Goal: Task Accomplishment & Management: Complete application form

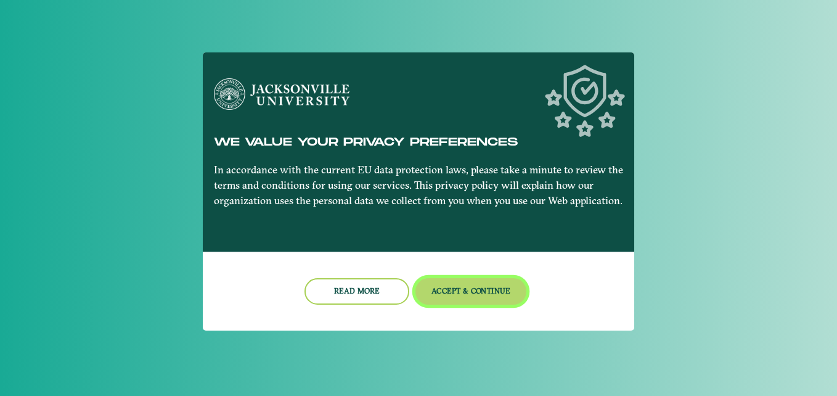
click at [456, 293] on button "Accept & Continue" at bounding box center [471, 291] width 112 height 27
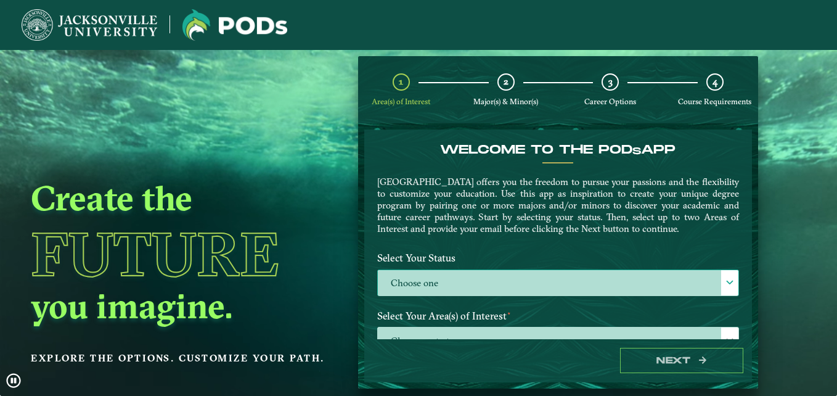
click at [414, 285] on label "Choose one" at bounding box center [558, 283] width 361 height 27
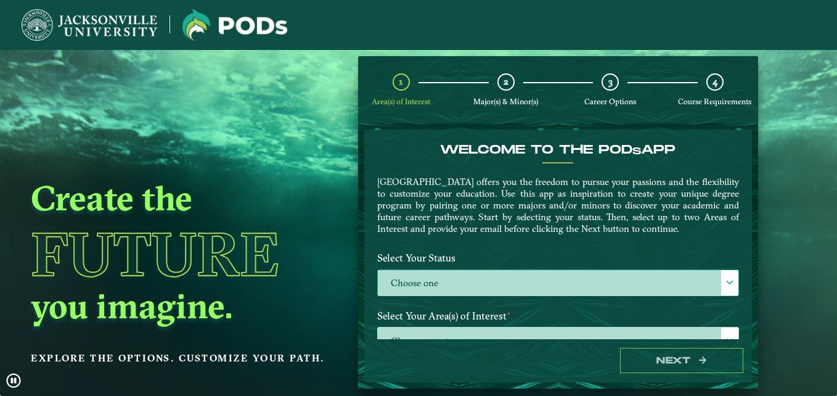
scroll to position [7, 57]
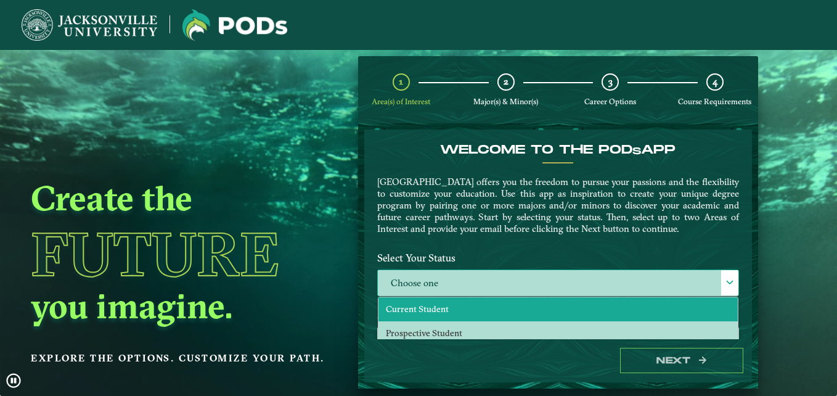
click at [434, 313] on span "Current Student" at bounding box center [417, 308] width 63 height 11
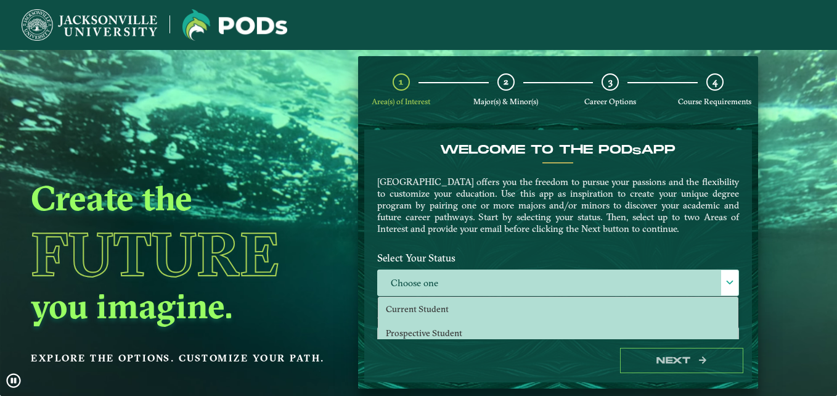
select select "[object Object]"
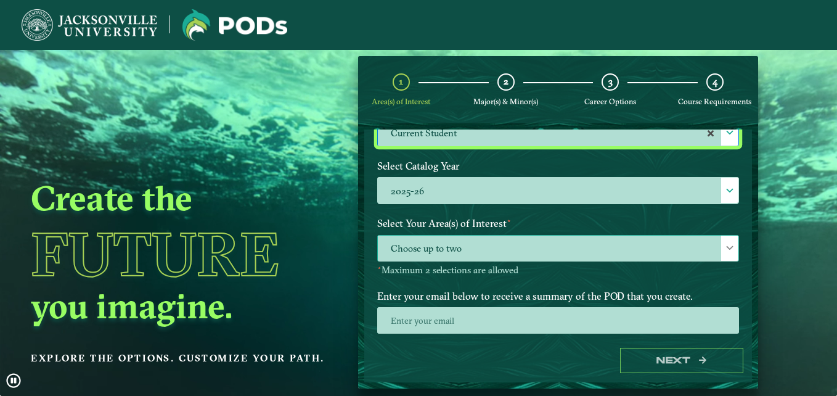
scroll to position [154, 0]
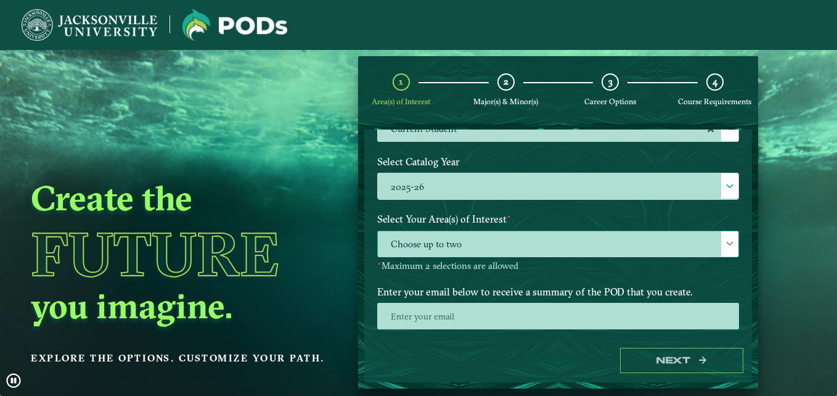
click at [475, 235] on span "Choose up to two" at bounding box center [558, 244] width 361 height 27
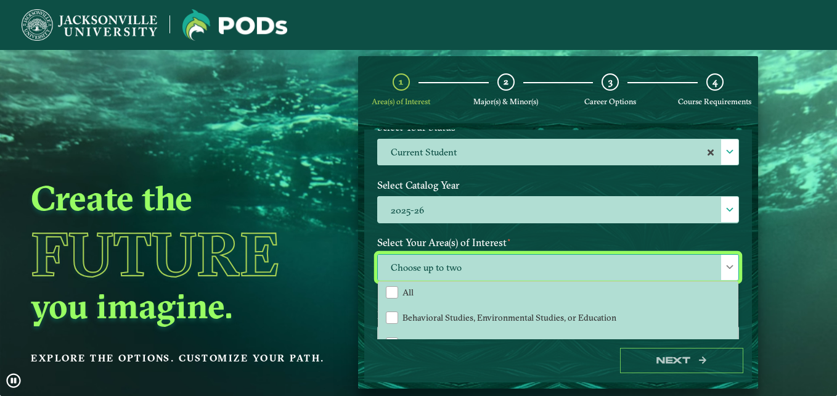
scroll to position [0, 0]
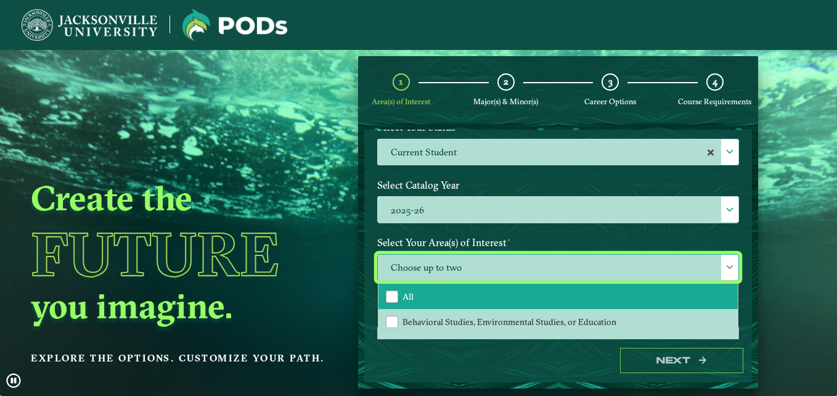
click at [460, 298] on li "All" at bounding box center [557, 297] width 359 height 26
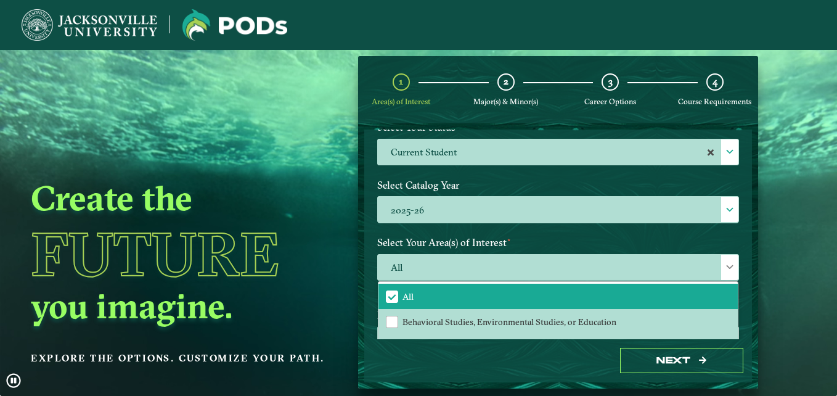
click at [533, 235] on label "Select Your Area(s) of Interest ⋆" at bounding box center [558, 242] width 380 height 23
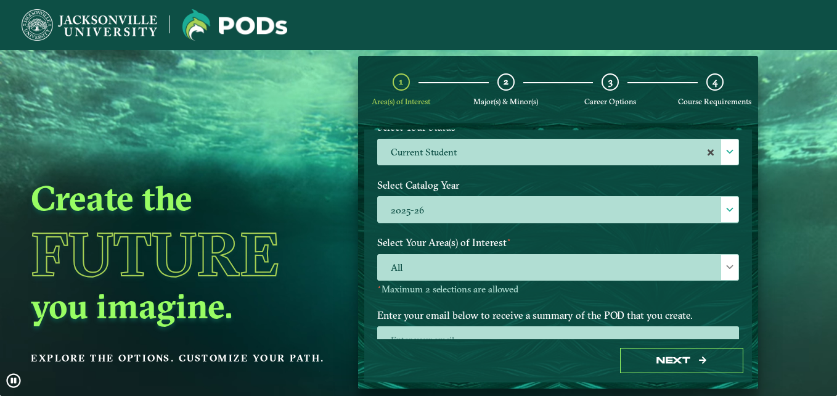
scroll to position [192, 0]
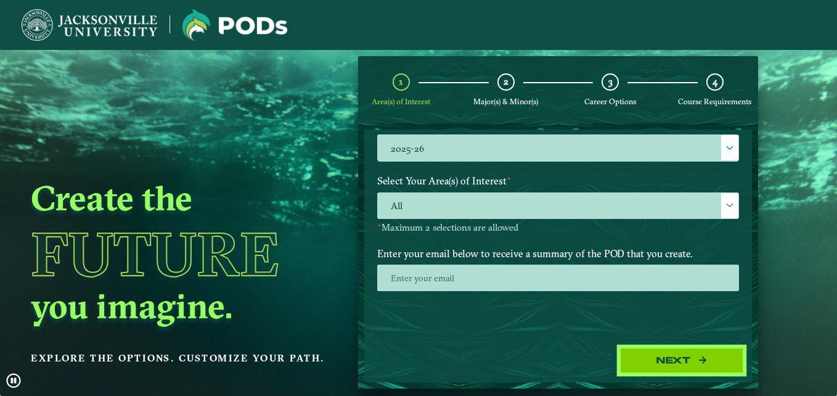
click at [645, 354] on button "Next" at bounding box center [681, 360] width 123 height 25
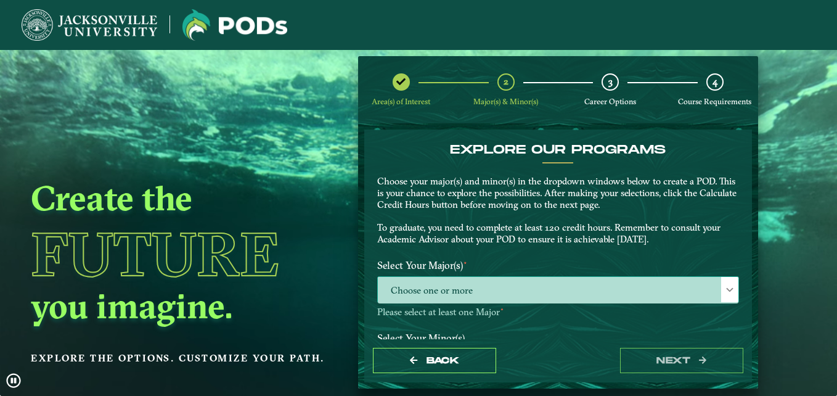
click at [465, 291] on span "Choose one or more" at bounding box center [558, 290] width 361 height 27
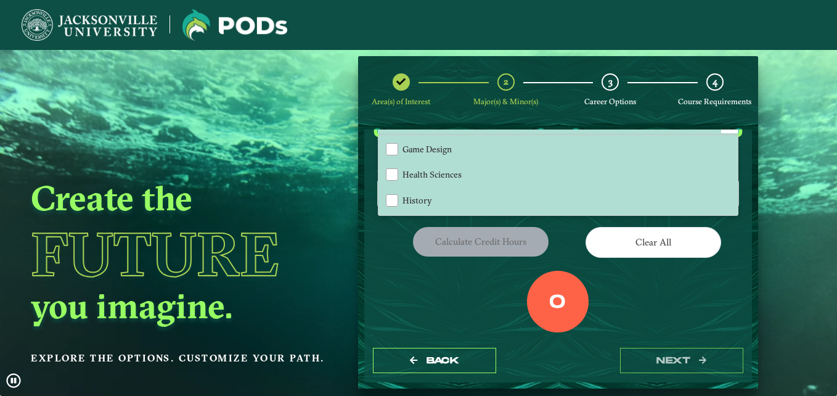
scroll to position [666, 0]
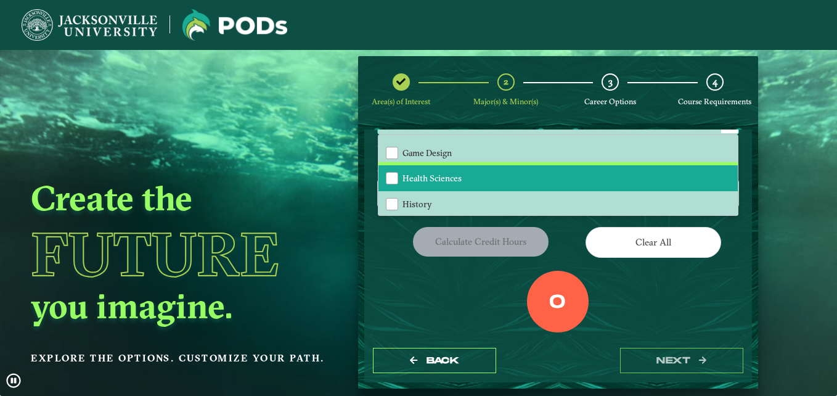
click at [470, 185] on li "Health Sciences" at bounding box center [557, 178] width 359 height 26
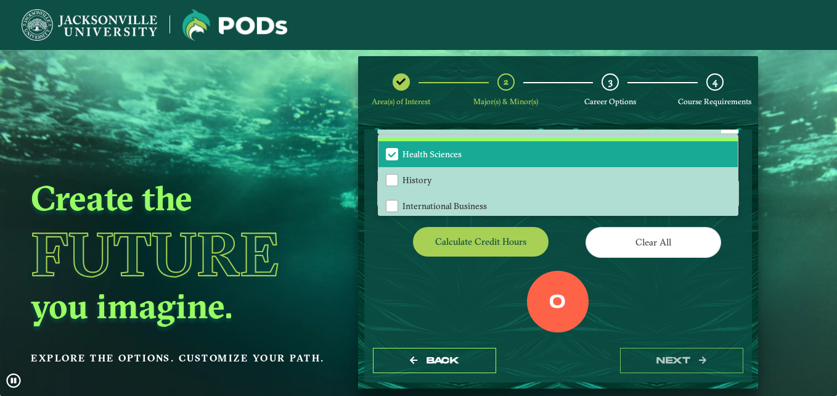
scroll to position [690, 0]
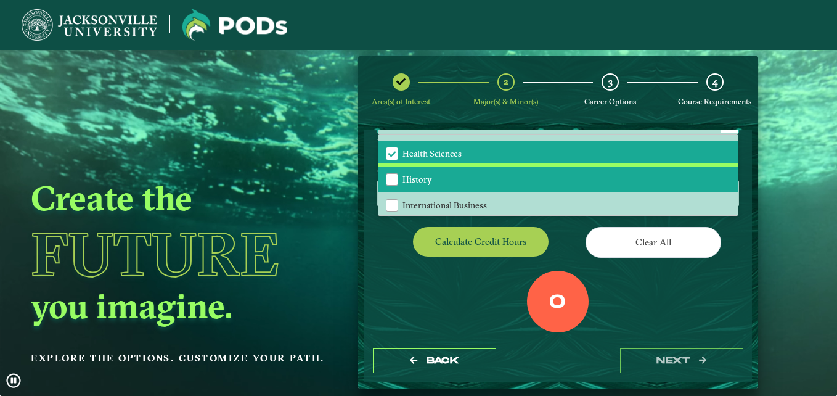
click at [472, 184] on li "History" at bounding box center [557, 179] width 359 height 26
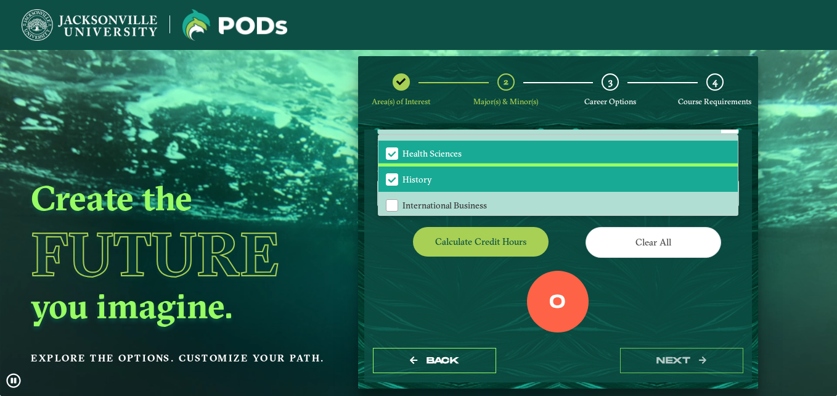
click at [472, 184] on li "History" at bounding box center [557, 179] width 359 height 26
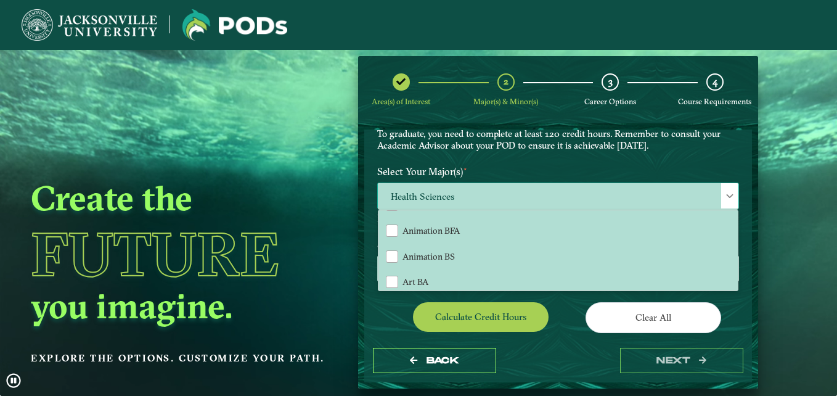
scroll to position [18, 0]
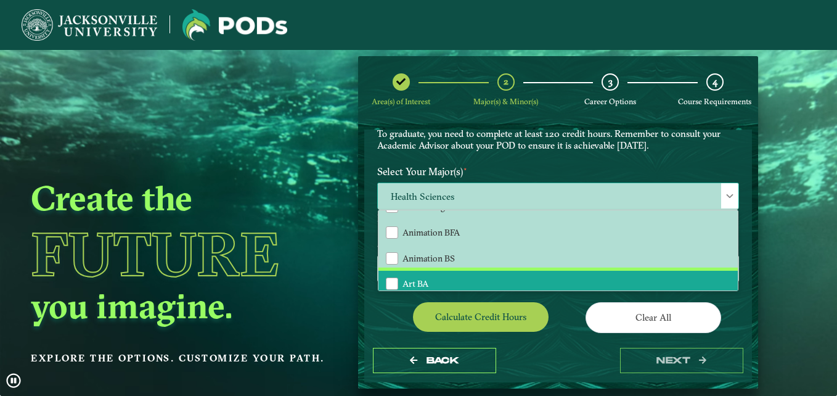
click at [436, 273] on li "Art BA" at bounding box center [557, 284] width 359 height 26
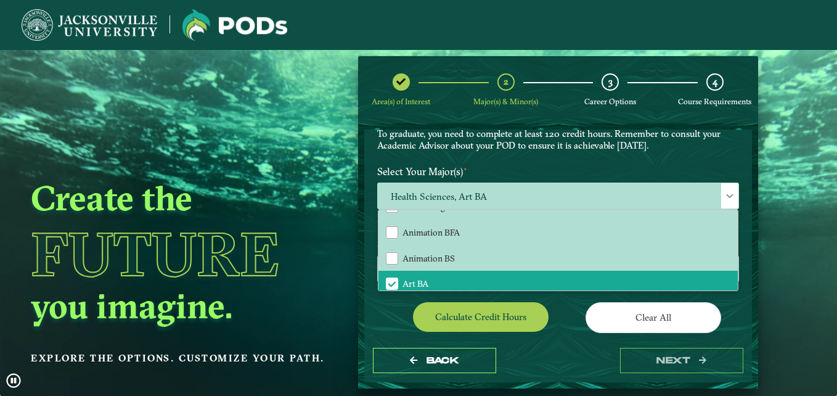
click at [376, 329] on div "Calculate credit hours" at bounding box center [463, 319] width 190 height 35
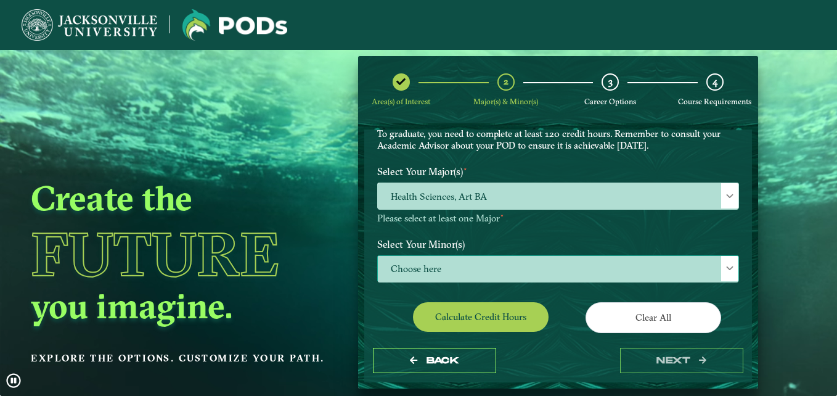
click at [489, 268] on span "Choose here" at bounding box center [558, 269] width 361 height 27
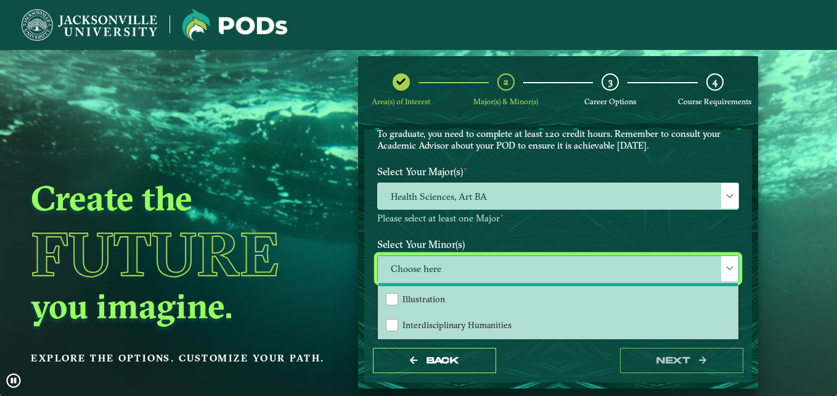
scroll to position [748, 0]
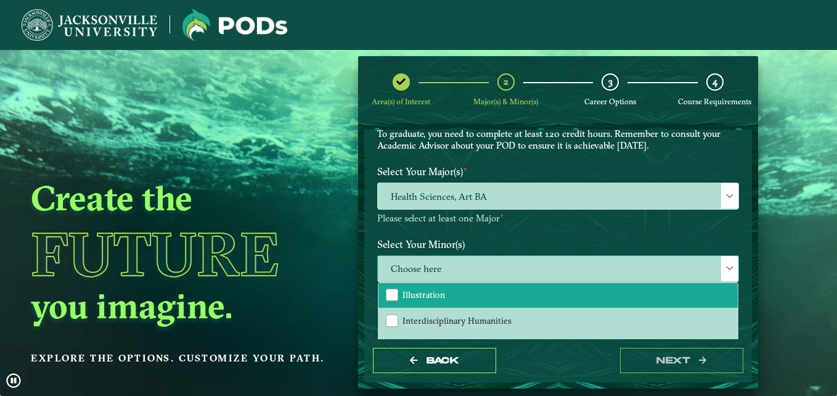
click at [444, 297] on li "Illustration" at bounding box center [557, 295] width 359 height 26
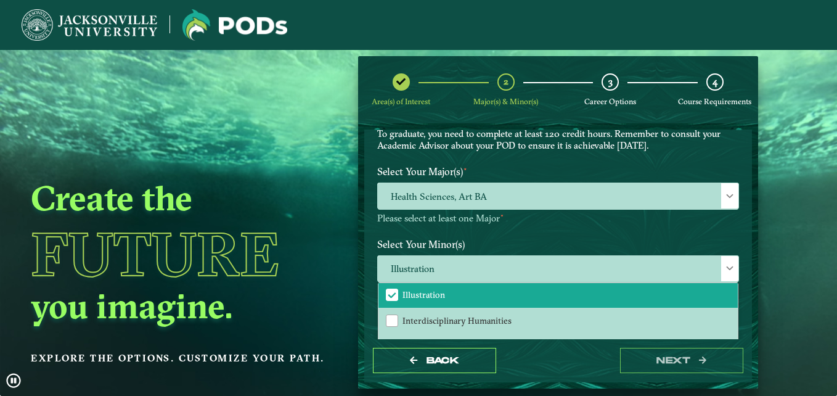
click at [509, 249] on label "Select Your Minor(s)" at bounding box center [558, 243] width 380 height 23
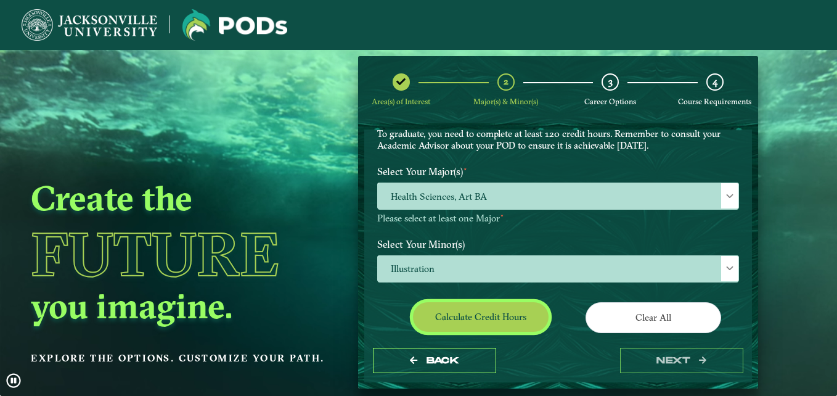
click at [524, 314] on button "Calculate credit hours" at bounding box center [481, 316] width 136 height 29
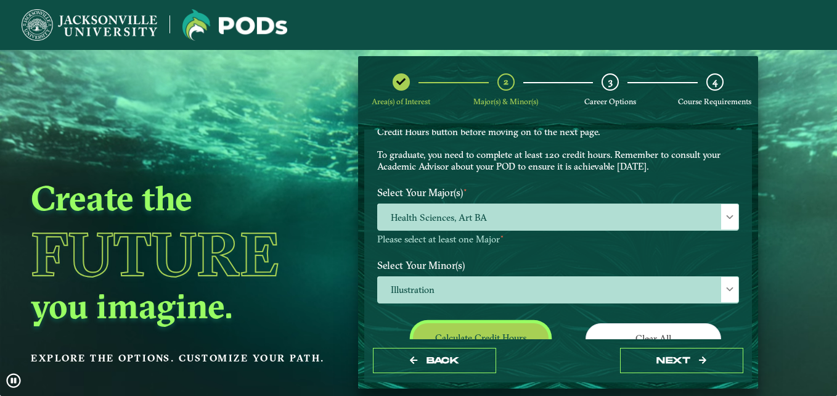
scroll to position [59, 0]
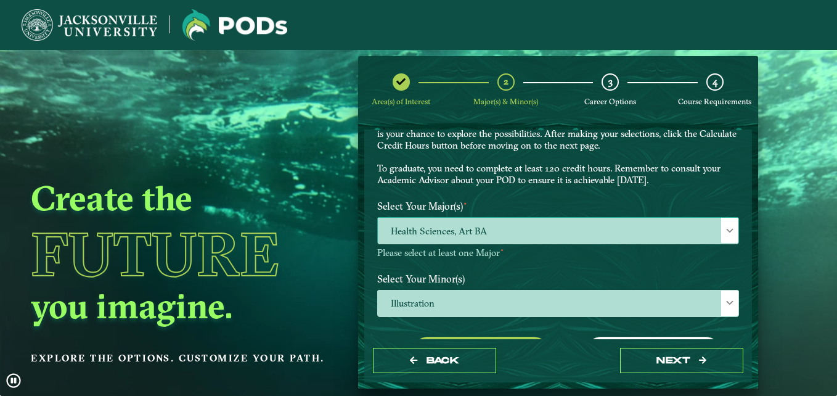
click at [653, 223] on span "Health Sciences, Art BA" at bounding box center [558, 231] width 361 height 27
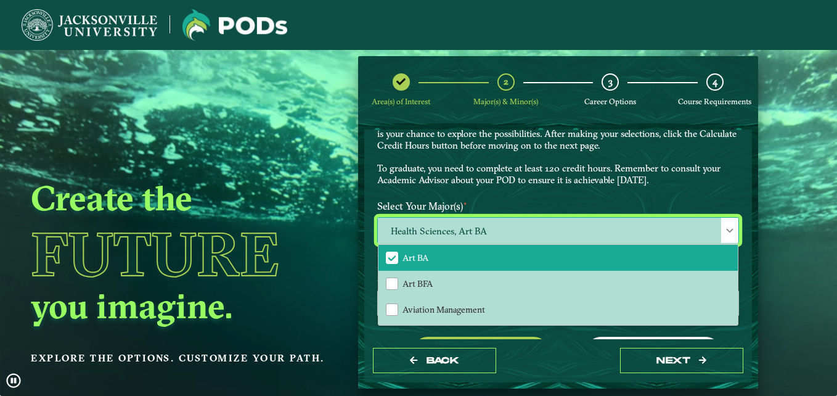
scroll to position [80, 0]
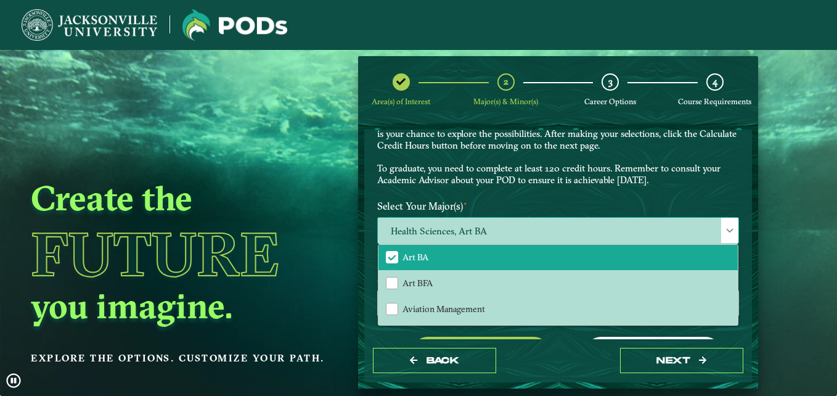
click at [474, 262] on li "Art BA" at bounding box center [557, 257] width 359 height 26
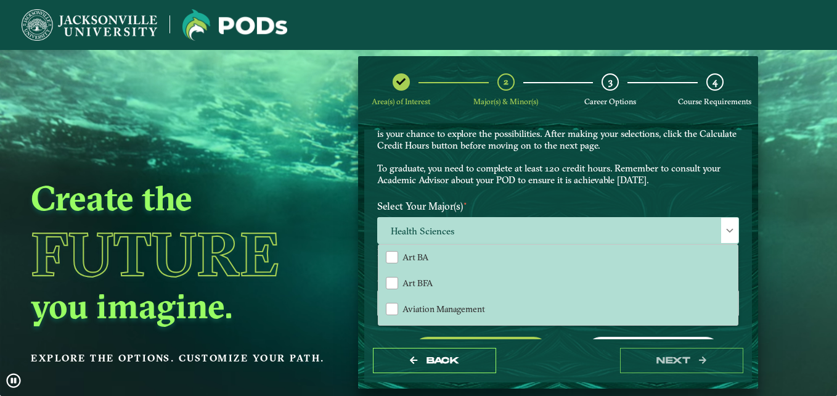
click at [493, 190] on div "EXPLORE OUR PROGRAMS Choose your major(s) and minor(s) in the dropdown windows …" at bounding box center [558, 139] width 380 height 112
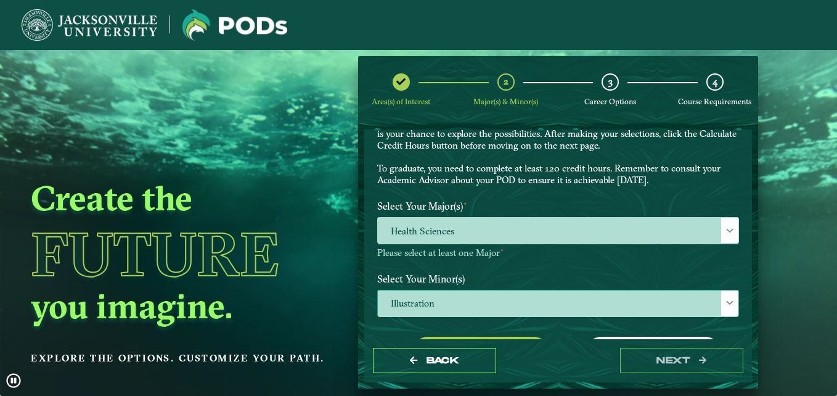
click at [512, 300] on span "Illustration" at bounding box center [558, 303] width 361 height 27
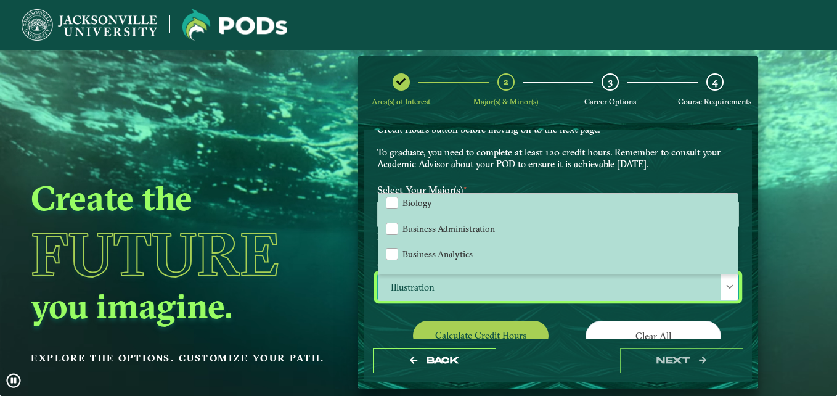
scroll to position [187, 0]
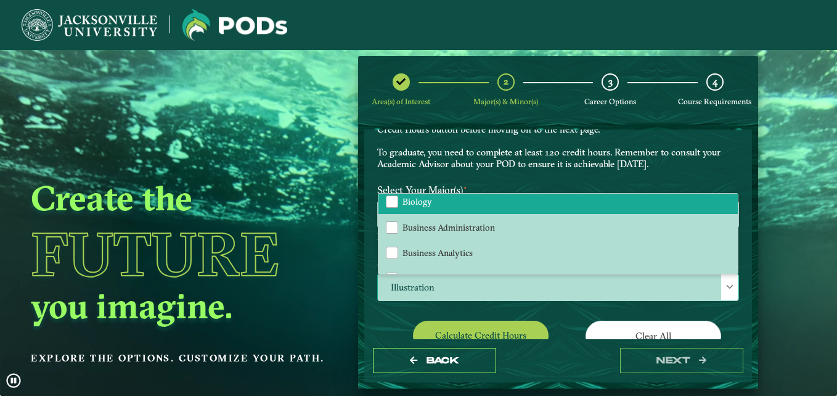
click at [449, 213] on li "Biology" at bounding box center [557, 202] width 359 height 26
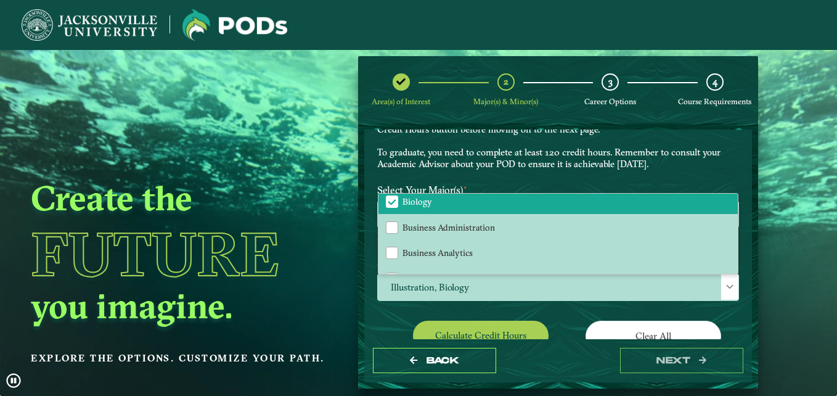
click at [523, 165] on p "Choose your major(s) and minor(s) in the dropdown windows below to create a POD…" at bounding box center [558, 135] width 362 height 70
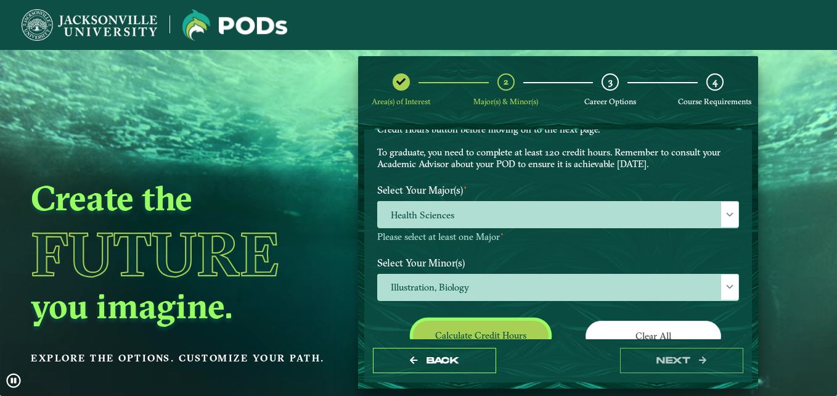
click at [475, 327] on button "Calculate credit hours" at bounding box center [481, 335] width 136 height 29
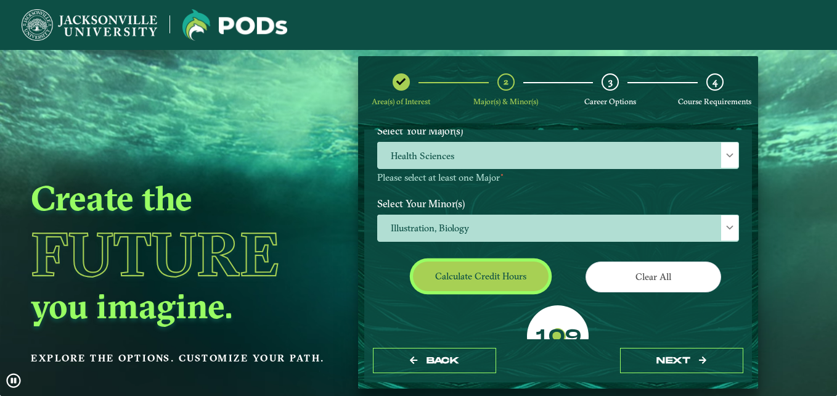
scroll to position [182, 0]
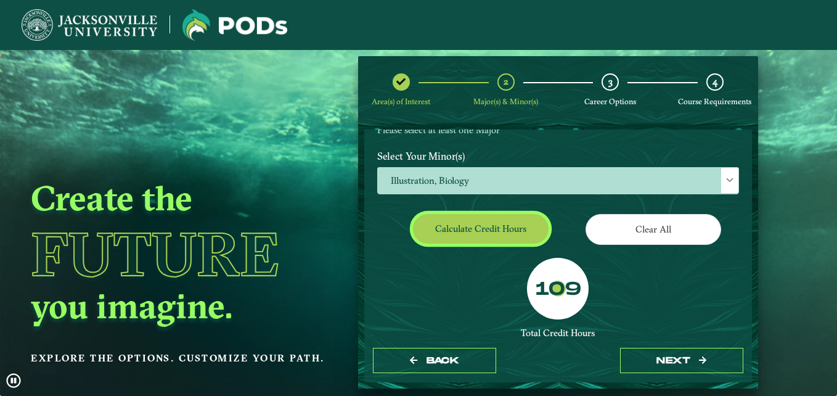
click at [445, 221] on button "Calculate credit hours" at bounding box center [481, 228] width 136 height 29
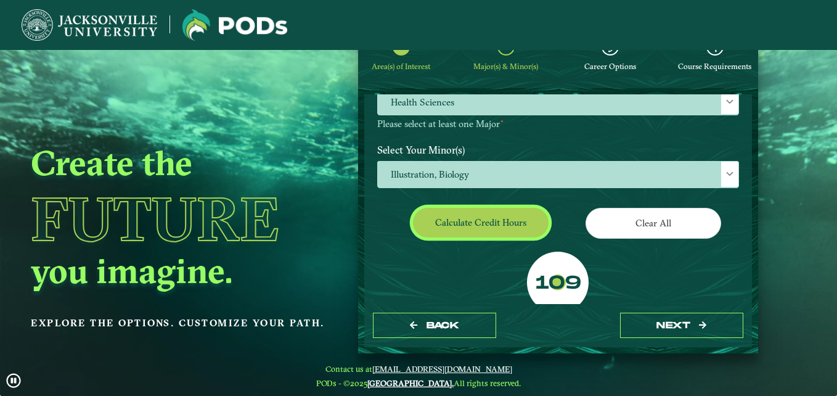
scroll to position [144, 0]
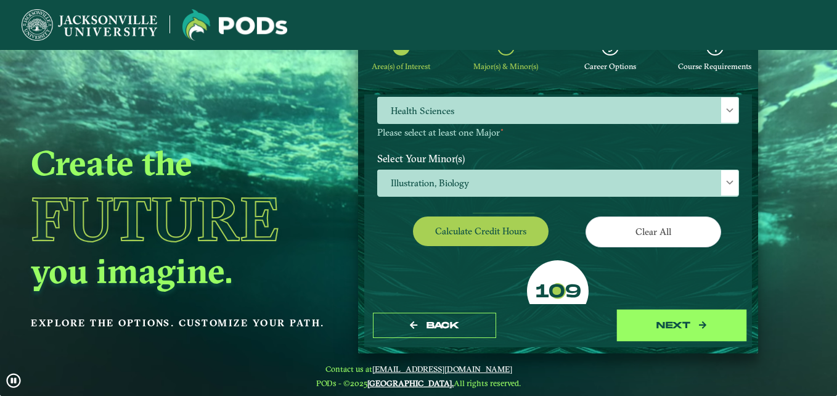
click at [660, 316] on button "next" at bounding box center [681, 325] width 123 height 25
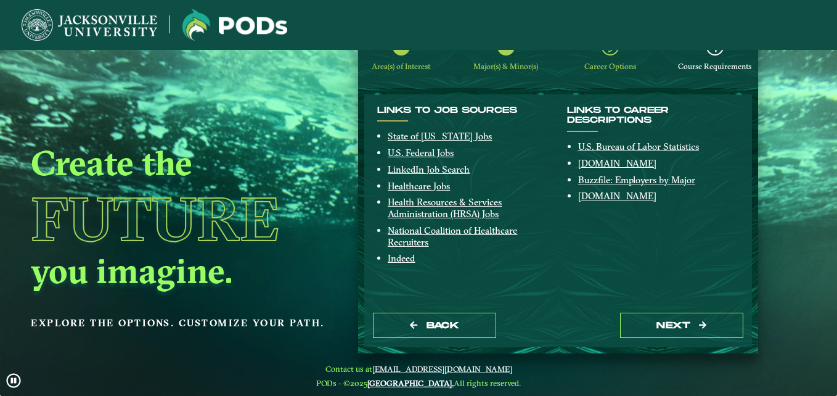
scroll to position [50, 0]
